Goal: Information Seeking & Learning: Check status

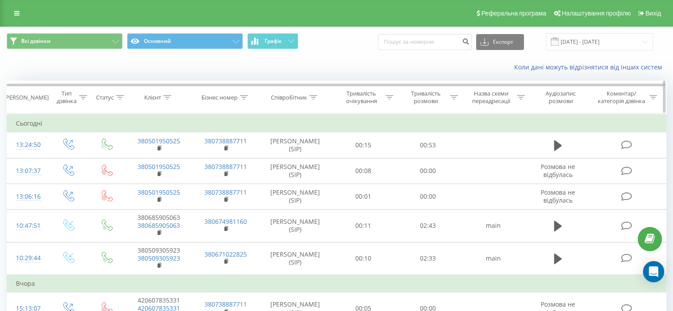
click at [452, 96] on icon at bounding box center [454, 97] width 8 height 4
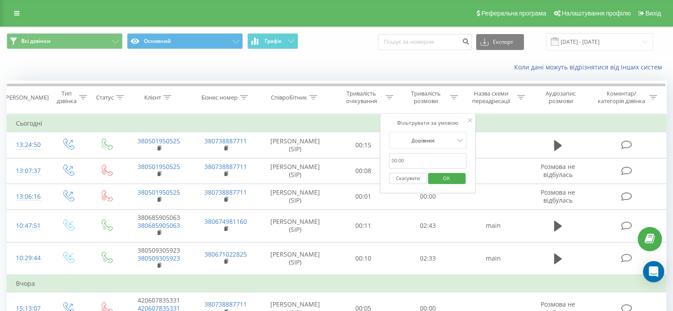
click at [436, 151] on form "Дорівнює Скасувати OK" at bounding box center [428, 160] width 78 height 57
click at [434, 158] on input "text" at bounding box center [428, 160] width 78 height 15
type input "100"
click at [438, 145] on div "Дорівнює" at bounding box center [423, 140] width 65 height 13
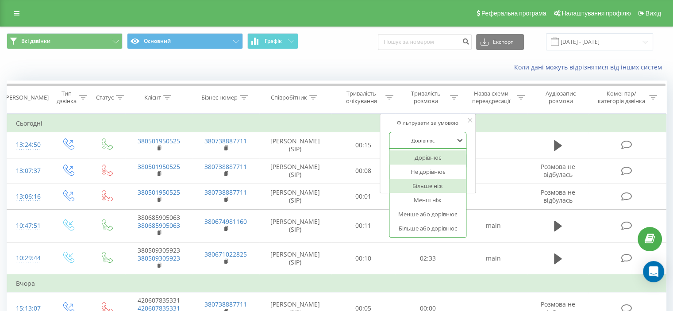
click at [435, 187] on div "Більше ніж" at bounding box center [427, 186] width 77 height 14
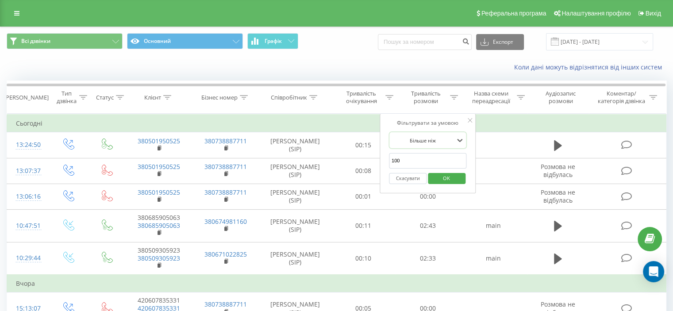
click at [442, 181] on span "OK" at bounding box center [446, 178] width 25 height 14
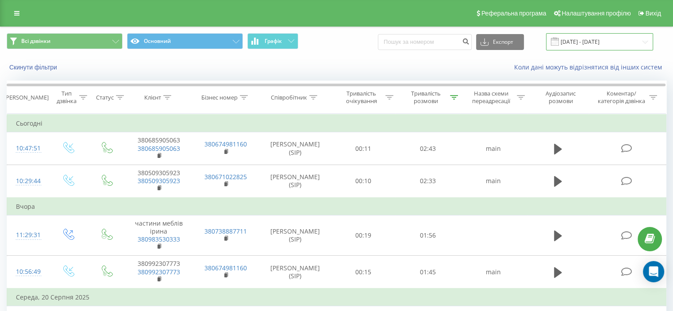
click at [578, 42] on input "[DATE] - [DATE]" at bounding box center [599, 41] width 107 height 17
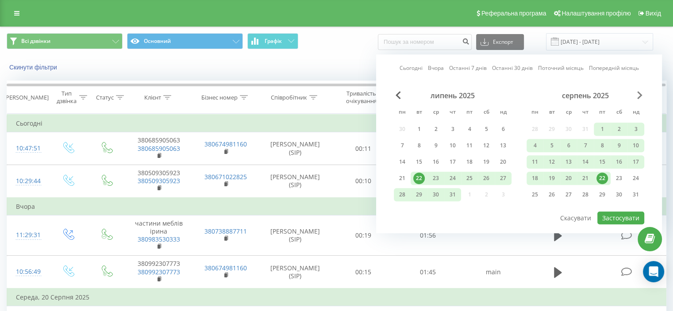
click at [637, 93] on span "Next Month" at bounding box center [639, 95] width 5 height 8
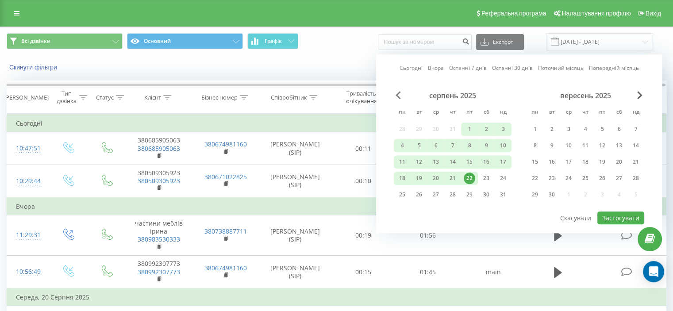
click at [397, 92] on span "Previous Month" at bounding box center [398, 95] width 5 height 8
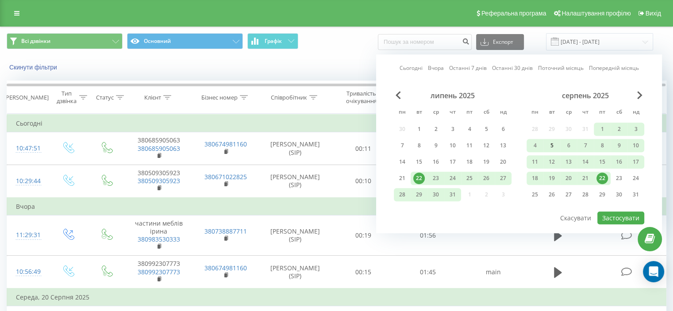
click at [559, 150] on div "5" at bounding box center [551, 145] width 17 height 13
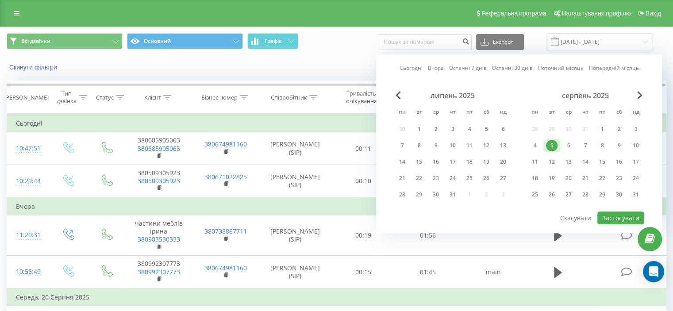
click at [572, 167] on div "серпень 2025 пн вт ср чт пт сб нд 28 29 30 31 1 2 3 4 5 6 7 8 9 10 11 12 13 14 …" at bounding box center [586, 147] width 118 height 113
click at [613, 162] on div "16" at bounding box center [619, 162] width 12 height 12
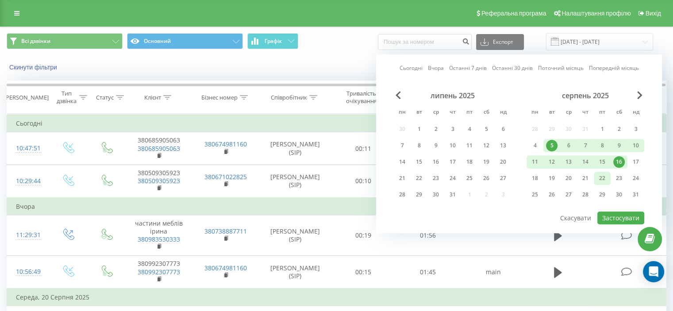
click at [610, 173] on div "22" at bounding box center [602, 178] width 17 height 13
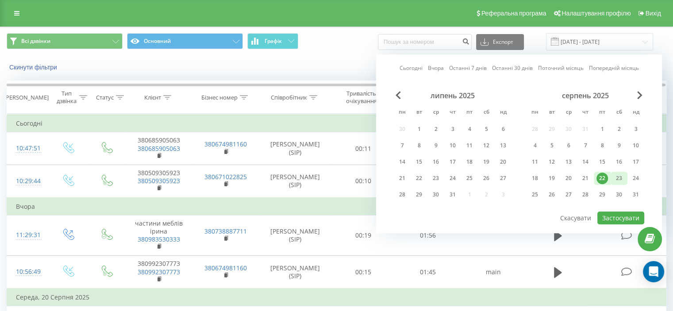
click at [619, 180] on div "23" at bounding box center [619, 179] width 12 height 12
click at [604, 160] on div "15" at bounding box center [603, 162] width 12 height 12
click at [617, 175] on div "23" at bounding box center [619, 179] width 12 height 12
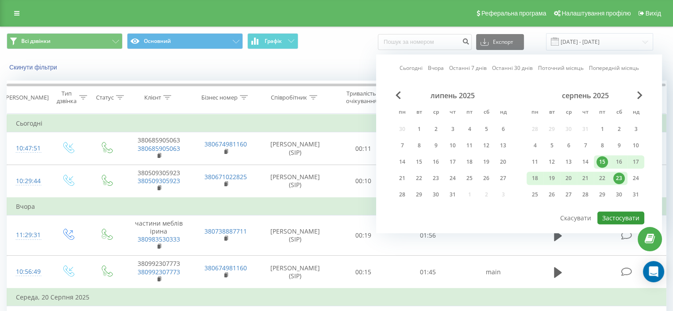
click at [617, 214] on button "Застосувати" at bounding box center [620, 218] width 47 height 13
type input "[DATE] - [DATE]"
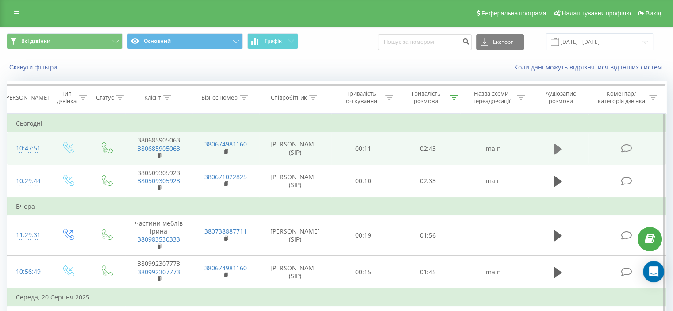
click at [558, 148] on icon at bounding box center [558, 148] width 8 height 11
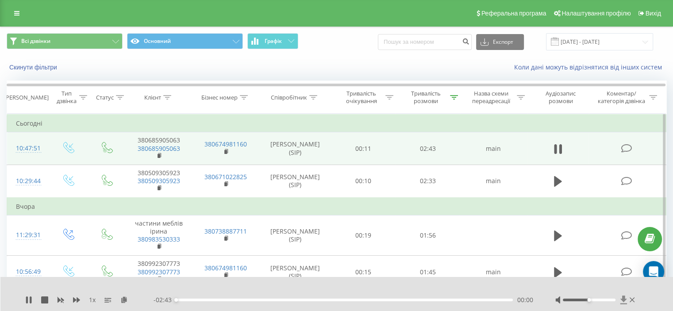
click at [620, 297] on icon at bounding box center [624, 300] width 8 height 9
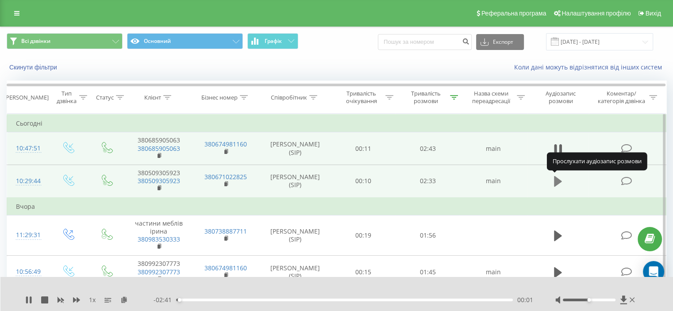
click at [559, 181] on icon at bounding box center [558, 181] width 8 height 11
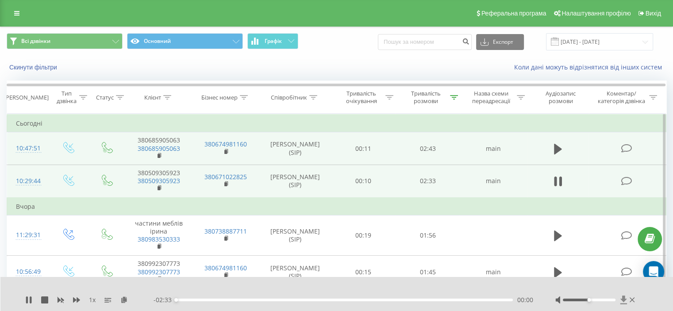
click at [625, 297] on icon at bounding box center [624, 300] width 8 height 9
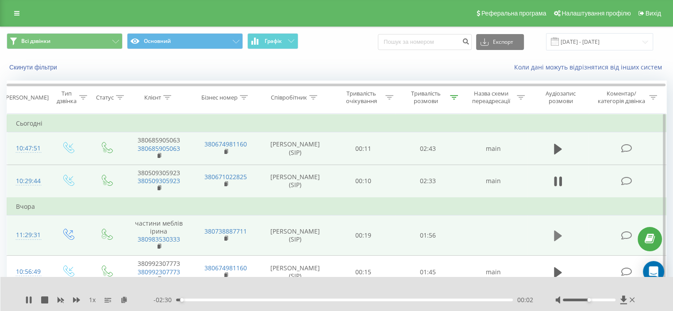
click at [555, 233] on icon at bounding box center [558, 236] width 8 height 11
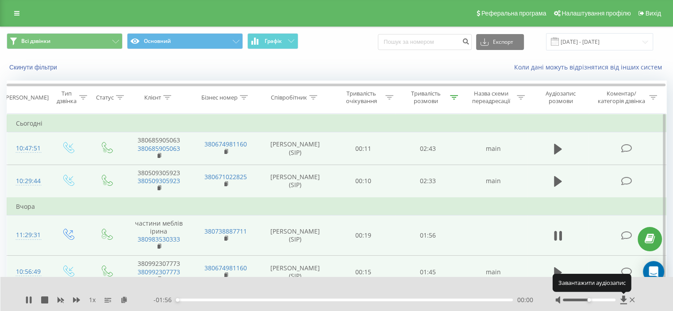
drag, startPoint x: 621, startPoint y: 298, endPoint x: 611, endPoint y: 258, distance: 41.7
click at [622, 298] on icon at bounding box center [624, 300] width 8 height 9
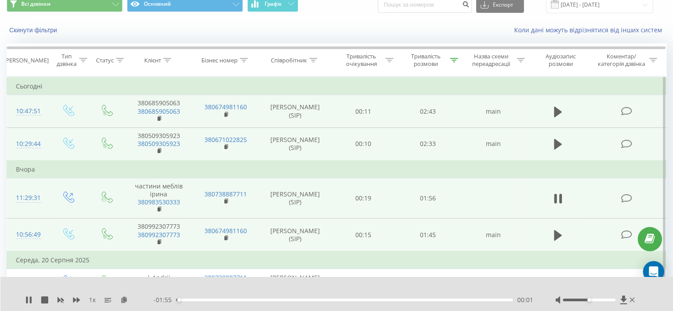
scroll to position [44, 0]
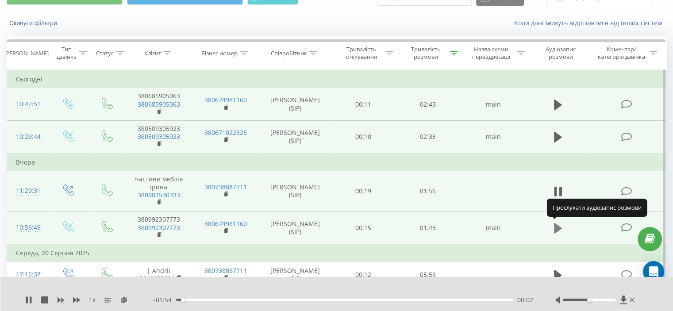
click at [560, 226] on icon at bounding box center [558, 228] width 8 height 11
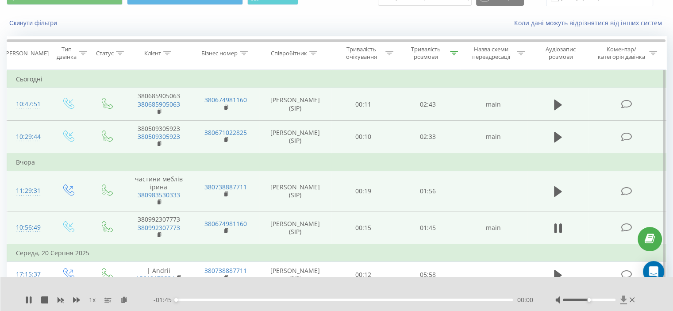
click at [623, 297] on icon at bounding box center [623, 300] width 7 height 8
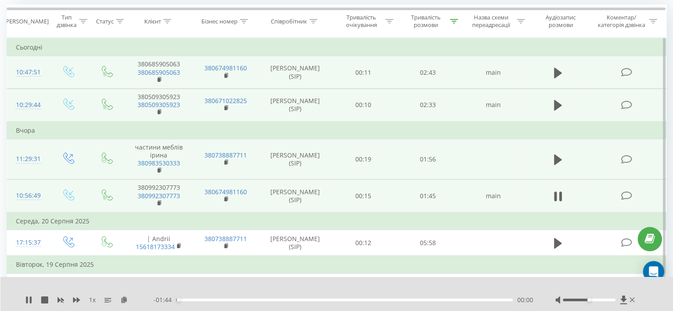
scroll to position [133, 0]
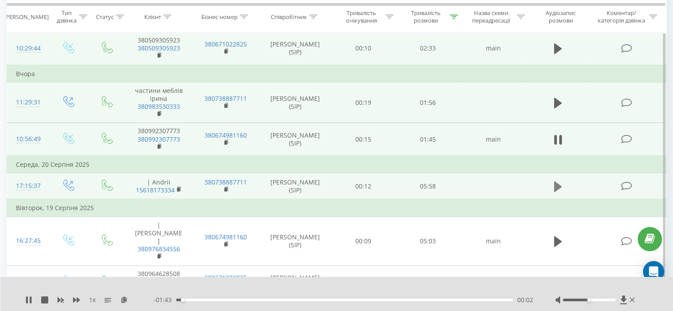
click at [554, 185] on icon at bounding box center [558, 186] width 8 height 11
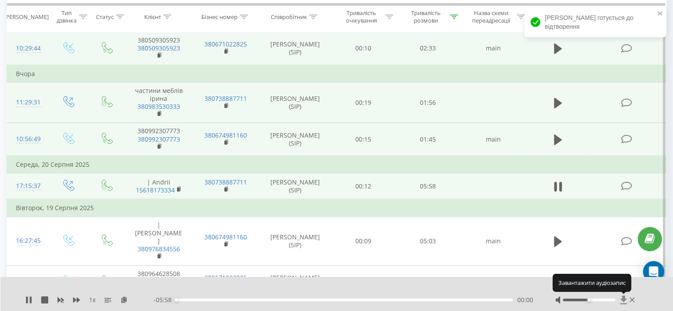
click at [621, 299] on icon at bounding box center [624, 300] width 8 height 9
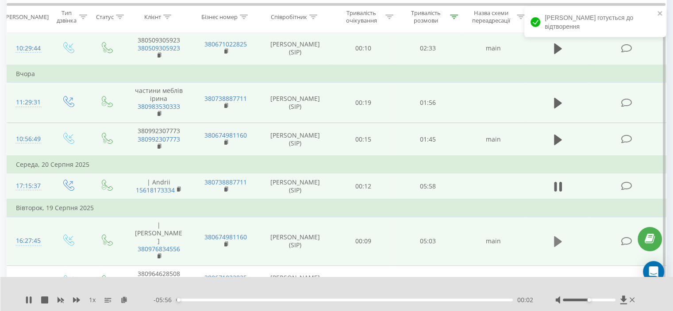
click at [559, 236] on icon at bounding box center [558, 241] width 8 height 11
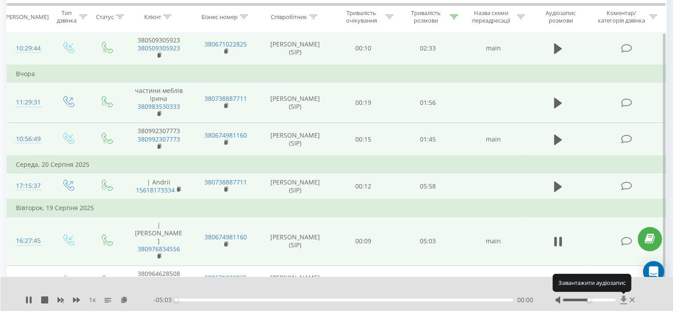
click at [621, 299] on icon at bounding box center [623, 300] width 7 height 8
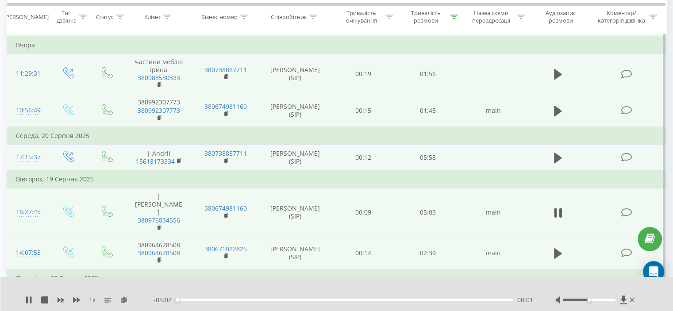
scroll to position [177, 0]
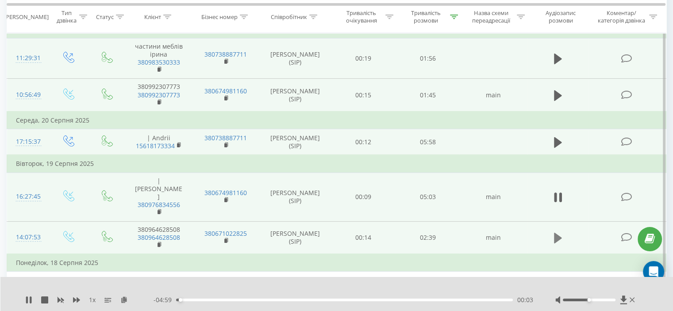
click at [558, 233] on icon at bounding box center [558, 238] width 8 height 11
click at [623, 300] on icon at bounding box center [623, 300] width 7 height 8
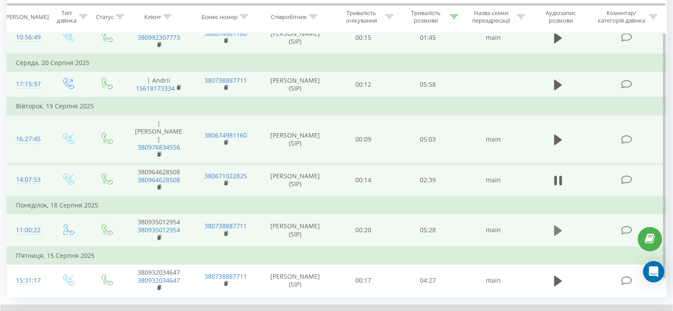
scroll to position [235, 0]
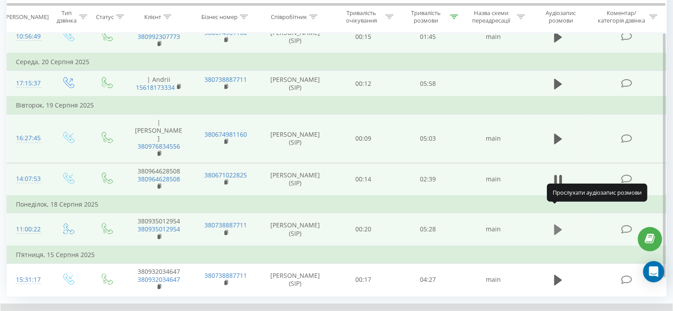
click at [555, 224] on icon at bounding box center [558, 229] width 8 height 11
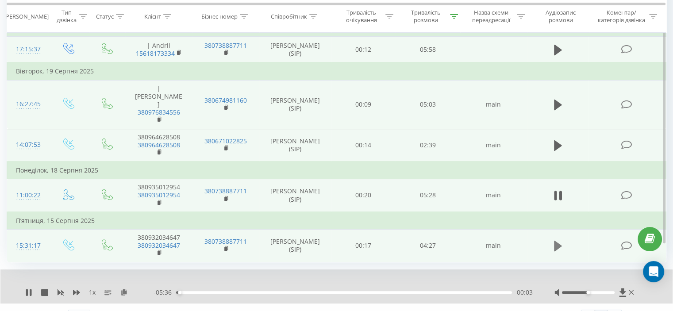
click at [558, 241] on icon at bounding box center [558, 246] width 8 height 11
click at [623, 288] on icon at bounding box center [623, 292] width 8 height 9
click at [558, 240] on icon at bounding box center [558, 246] width 8 height 12
